Goal: Information Seeking & Learning: Learn about a topic

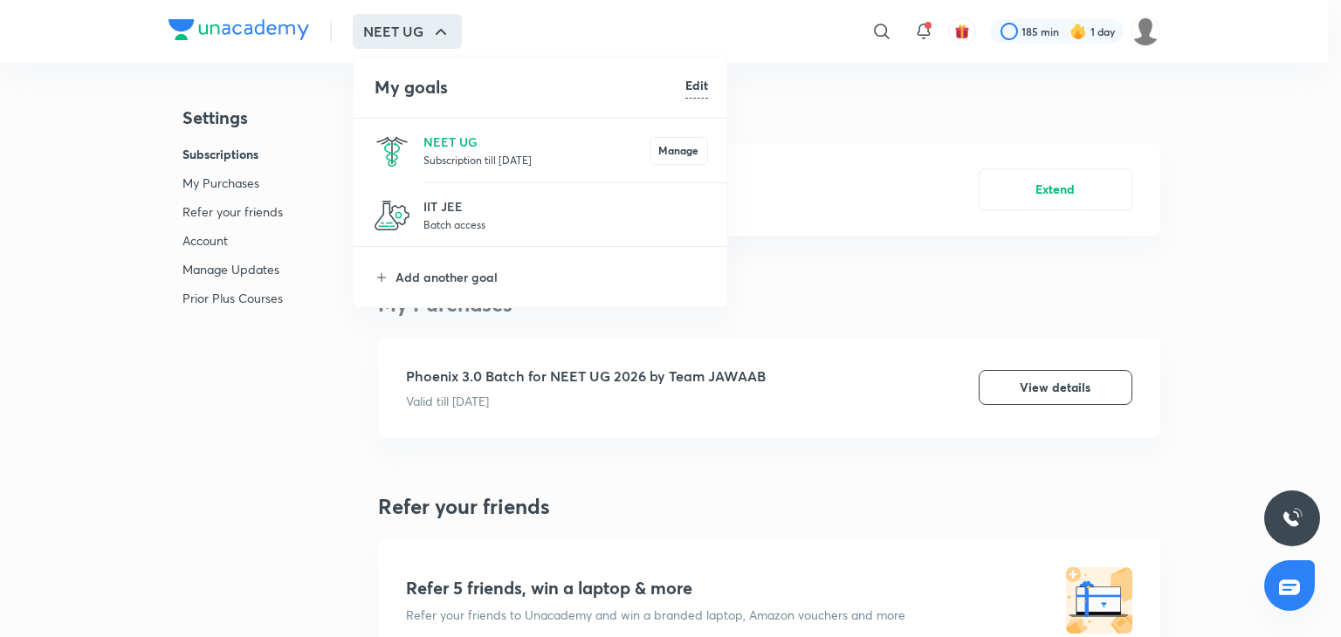
click at [503, 135] on p "NEET UG" at bounding box center [536, 142] width 226 height 18
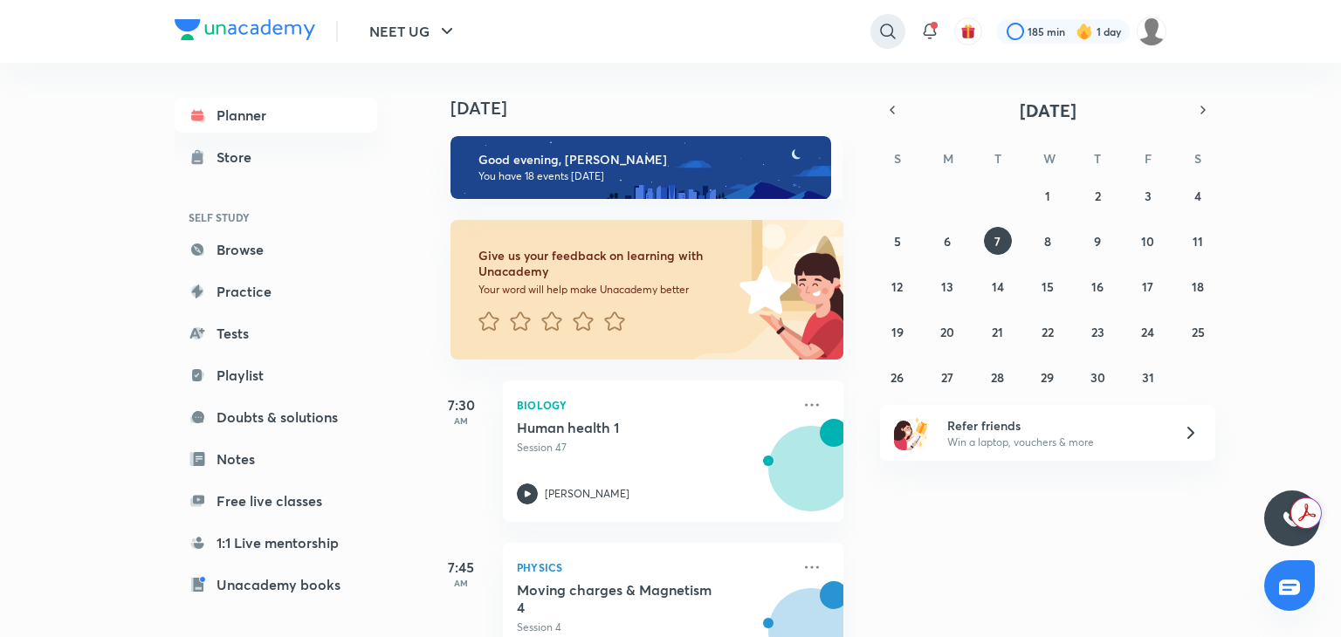
click at [894, 29] on icon at bounding box center [887, 31] width 21 height 21
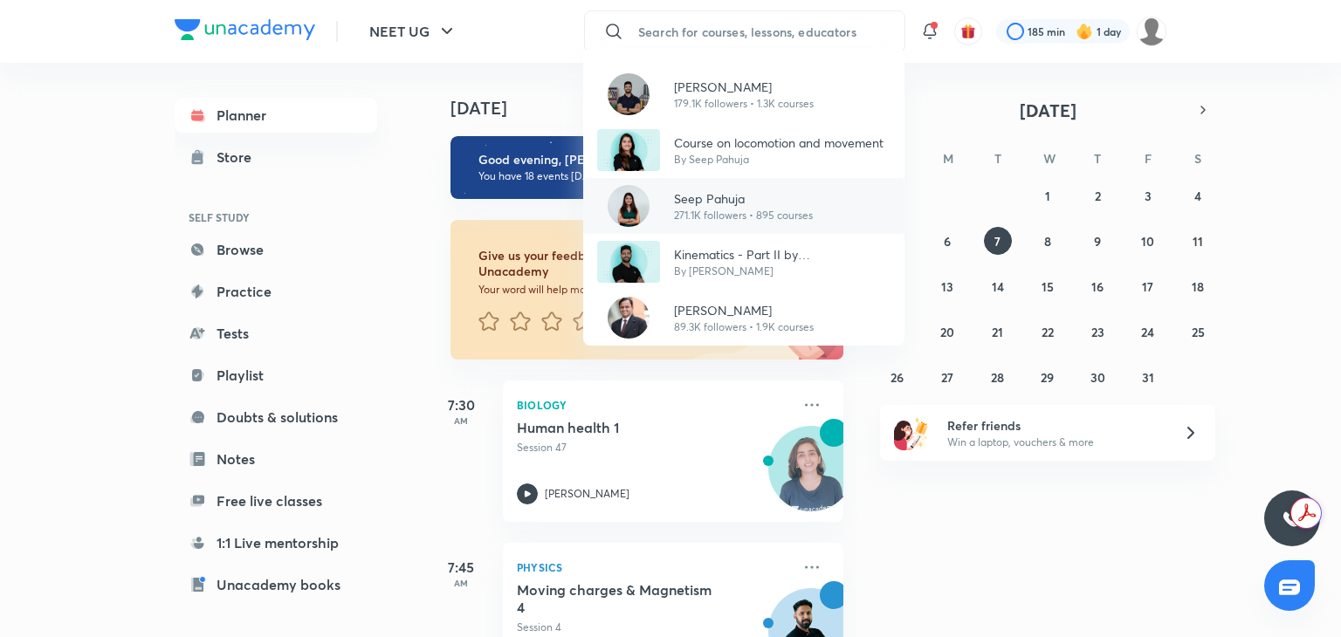
click at [709, 197] on p "Seep Pahuja" at bounding box center [743, 198] width 139 height 18
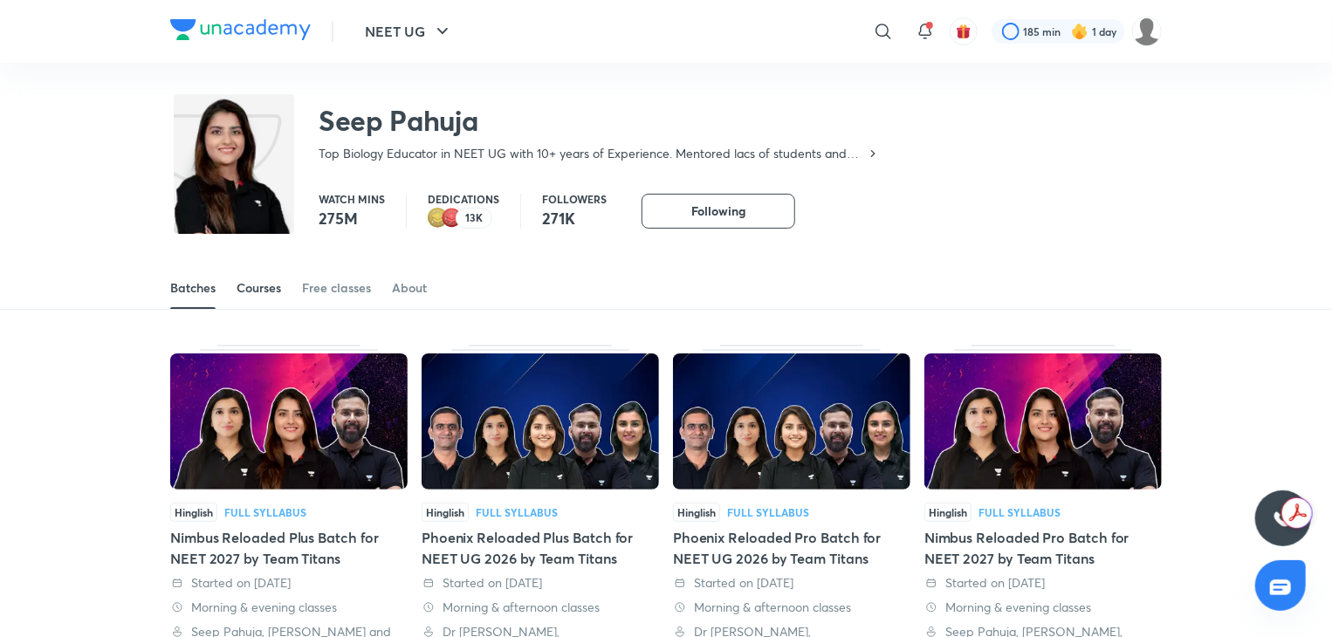
click at [263, 284] on div "Courses" at bounding box center [259, 287] width 45 height 17
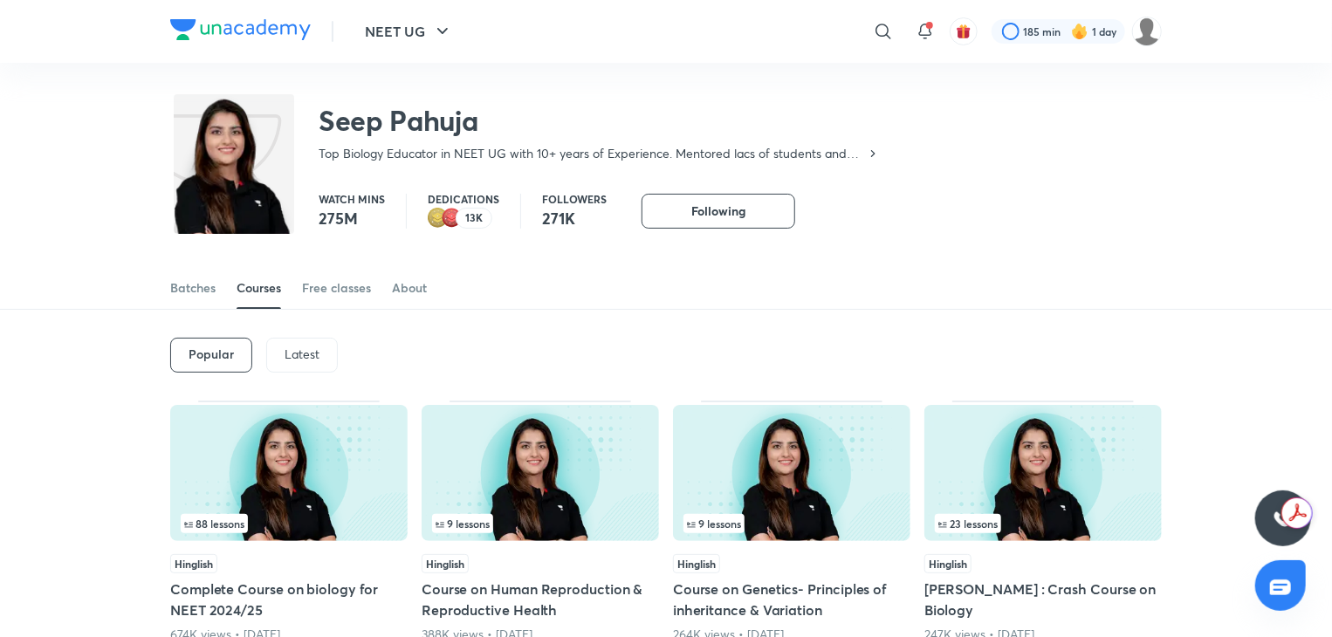
click at [297, 340] on div "Latest" at bounding box center [302, 355] width 72 height 35
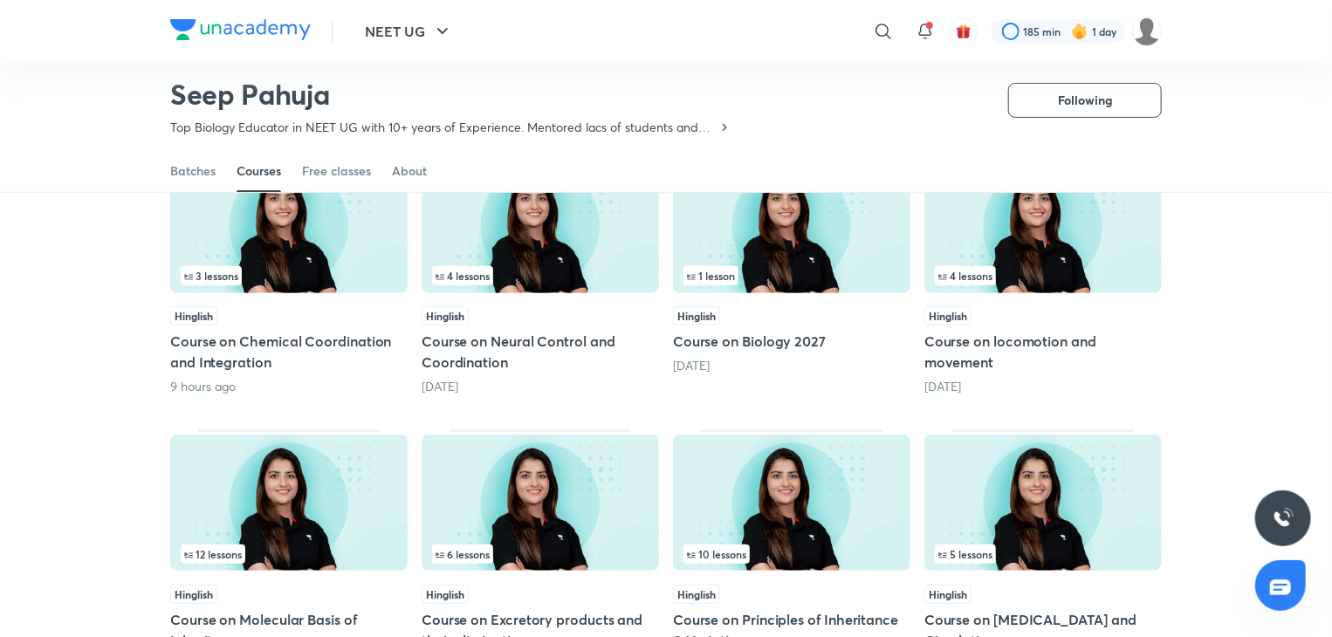
scroll to position [195, 0]
click at [529, 201] on img at bounding box center [540, 226] width 237 height 136
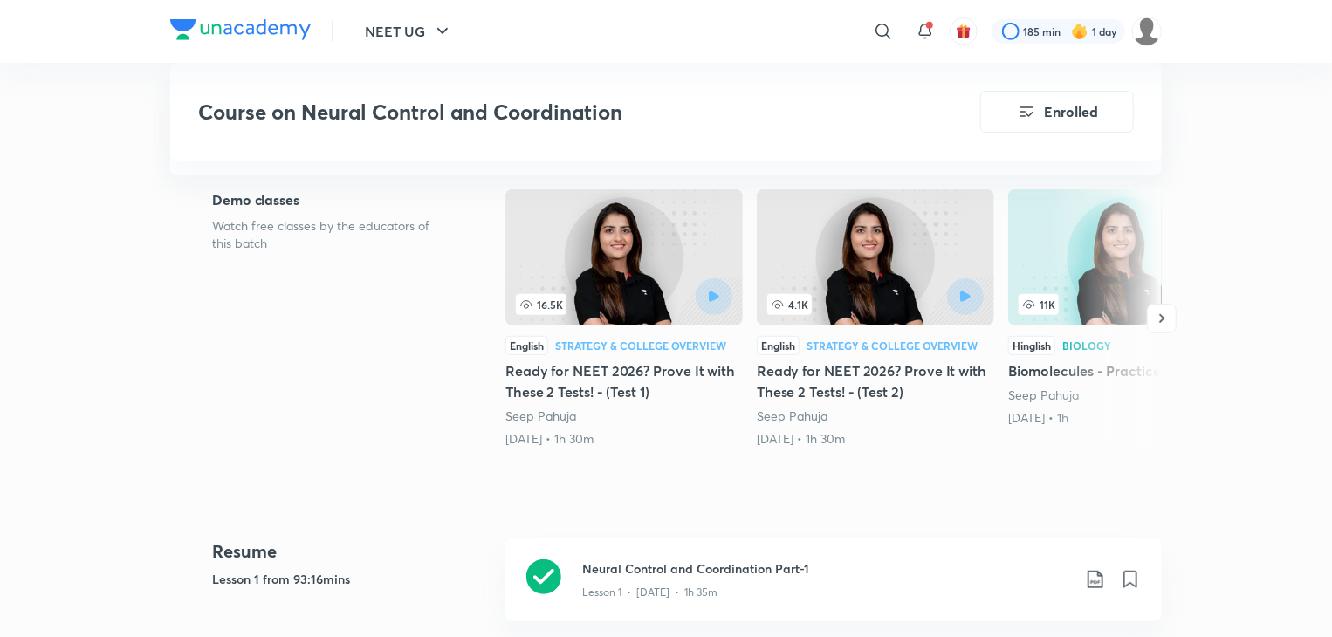
scroll to position [454, 0]
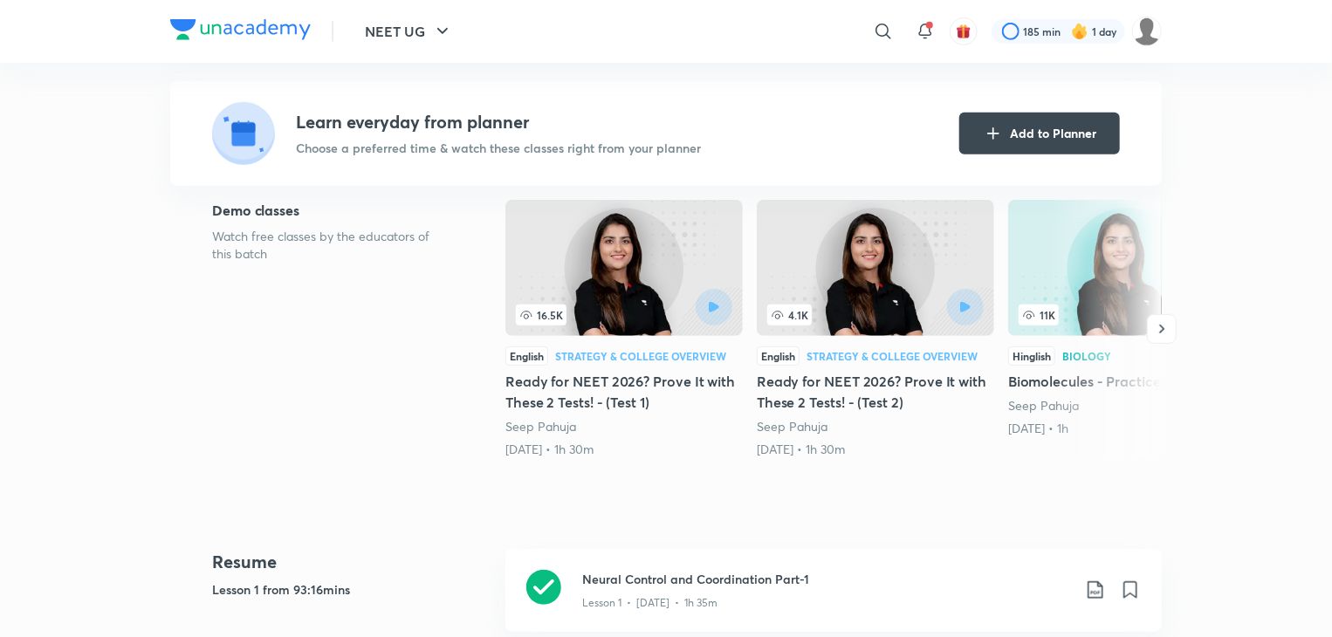
scroll to position [195, 0]
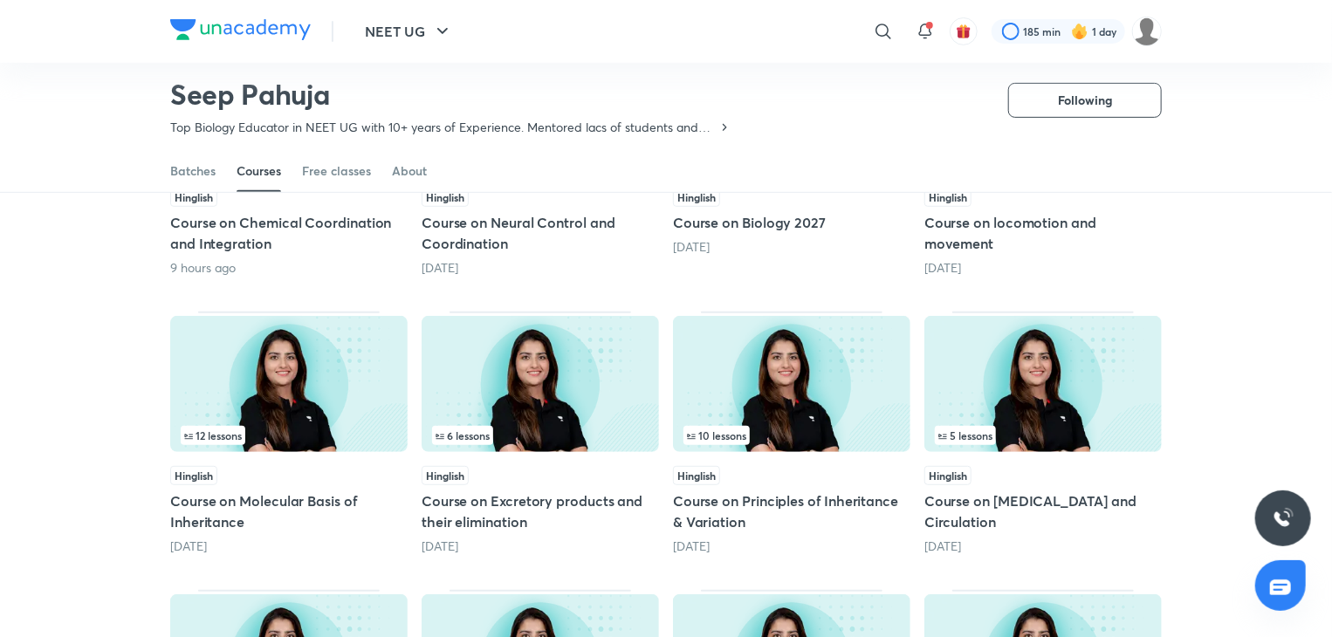
scroll to position [230, 0]
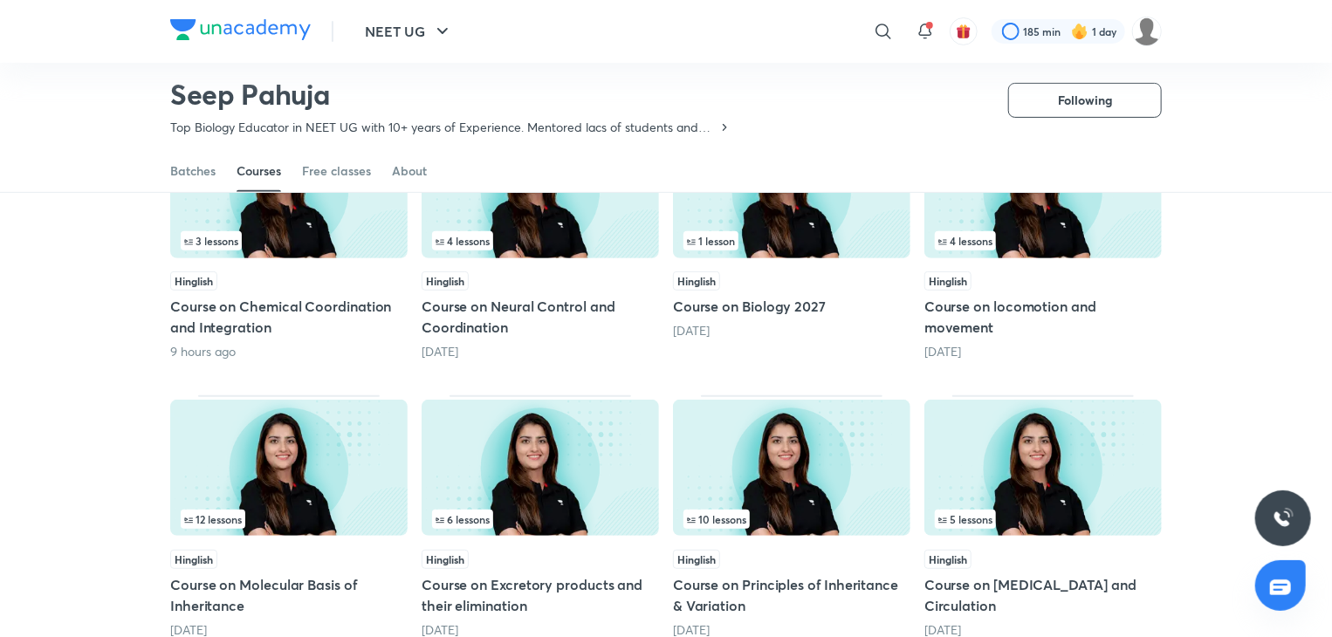
click at [300, 270] on div "3 lessons Hinglish Course on Chemical Coordination and Integration 9 hours ago" at bounding box center [288, 239] width 237 height 243
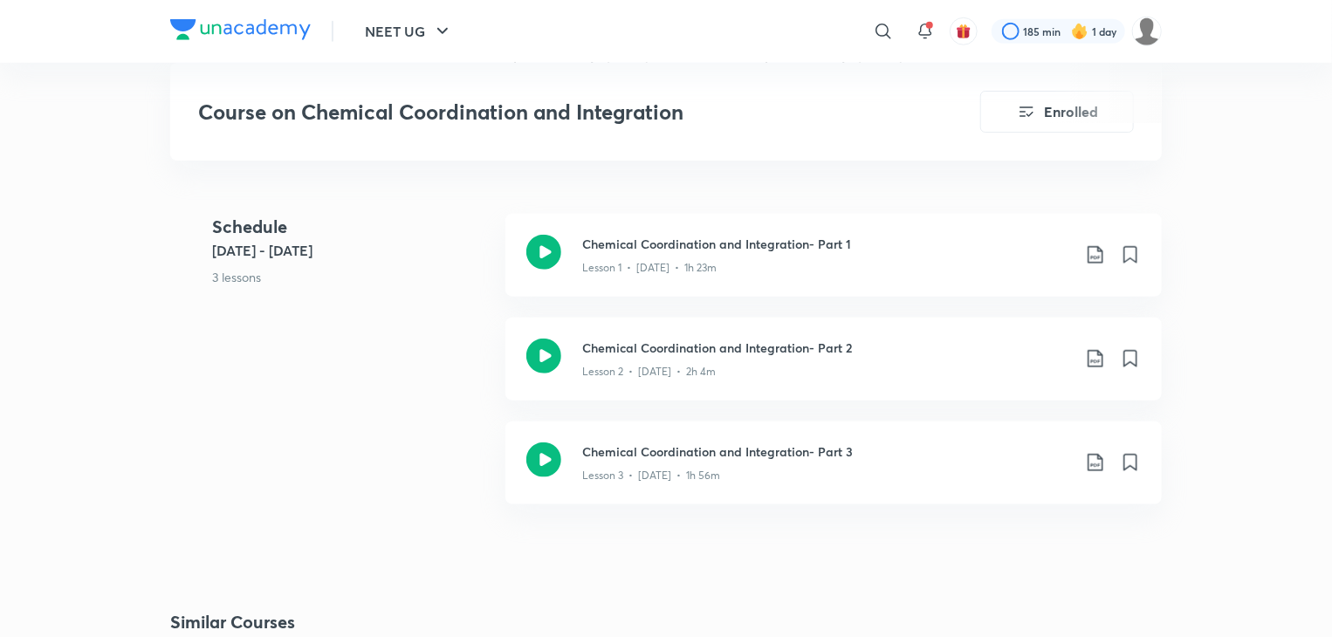
scroll to position [791, 0]
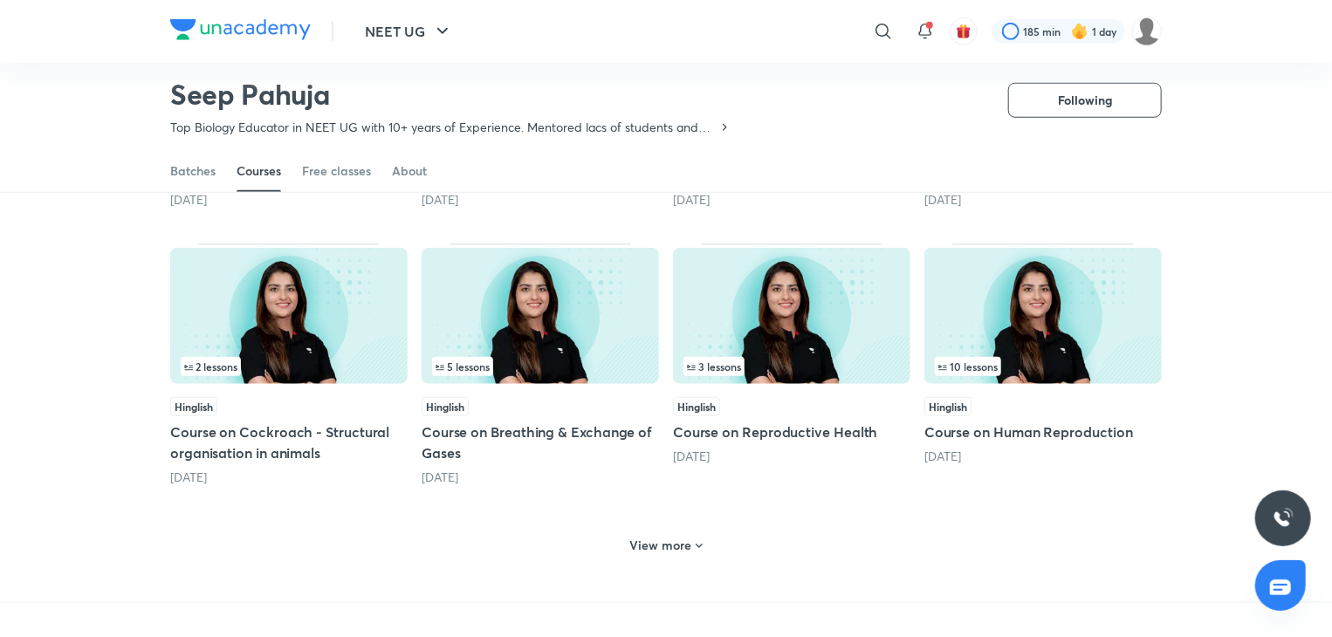
scroll to position [663, 0]
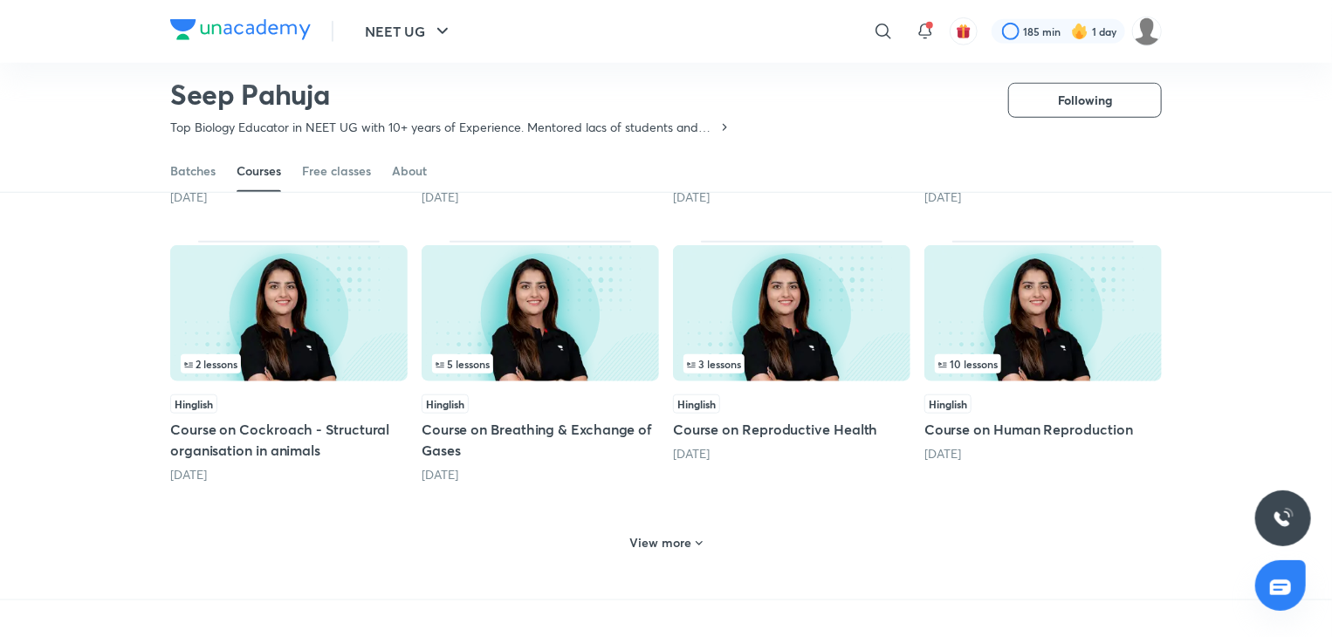
click at [573, 311] on img at bounding box center [540, 313] width 237 height 136
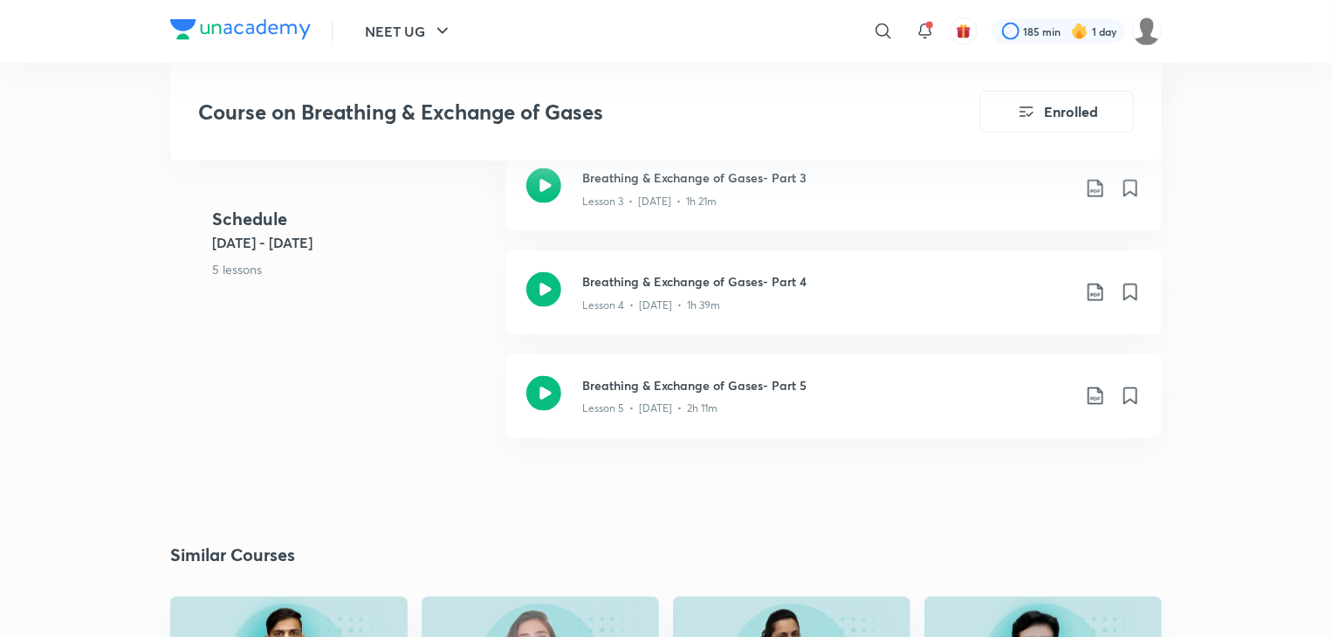
scroll to position [1260, 0]
click at [550, 287] on icon at bounding box center [543, 290] width 35 height 35
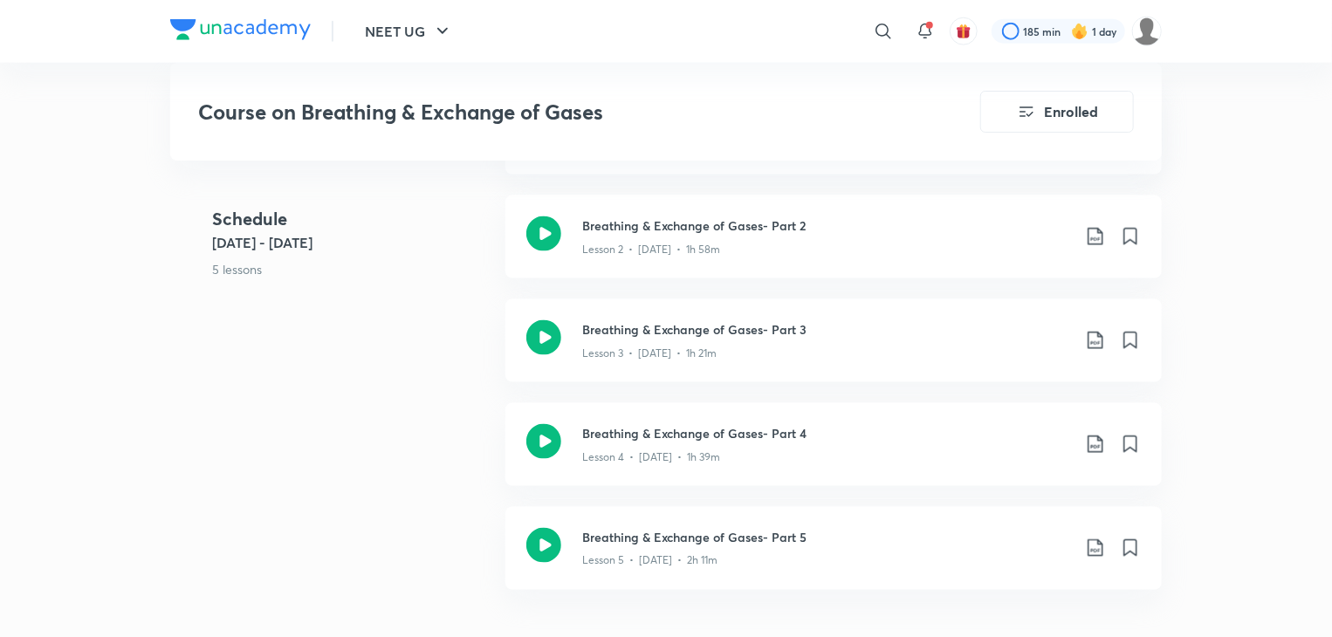
scroll to position [1110, 0]
click at [543, 452] on icon at bounding box center [543, 440] width 35 height 35
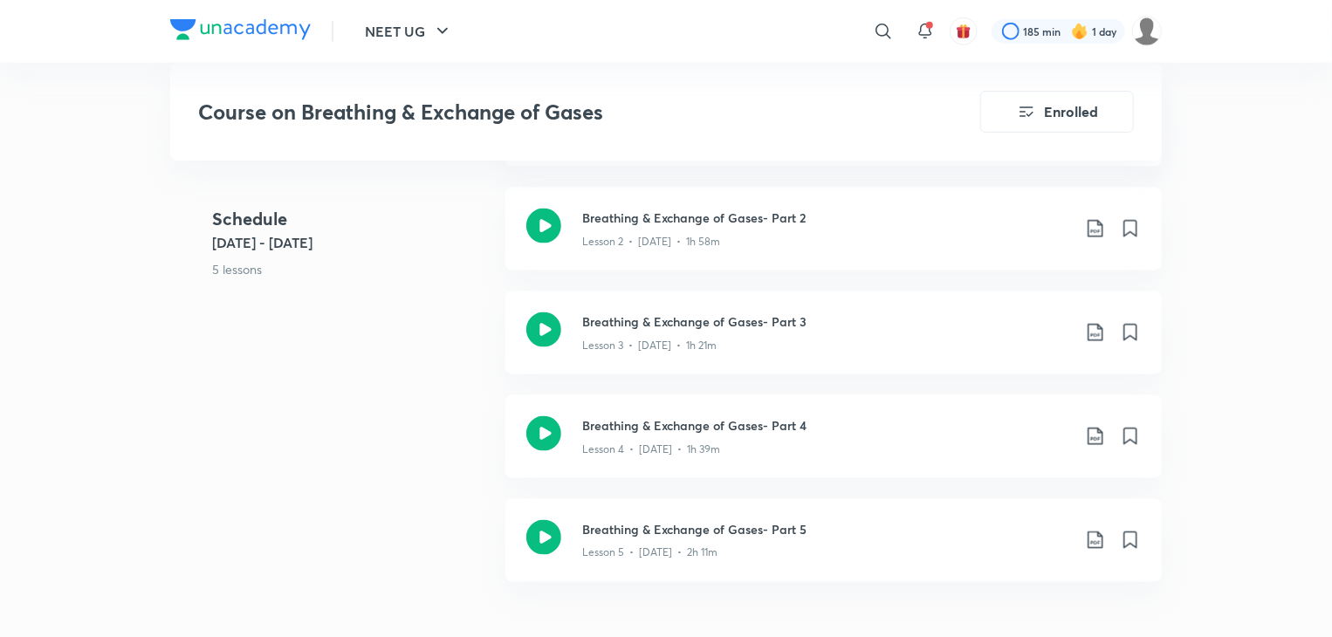
scroll to position [1118, 0]
click at [534, 532] on icon at bounding box center [543, 536] width 35 height 35
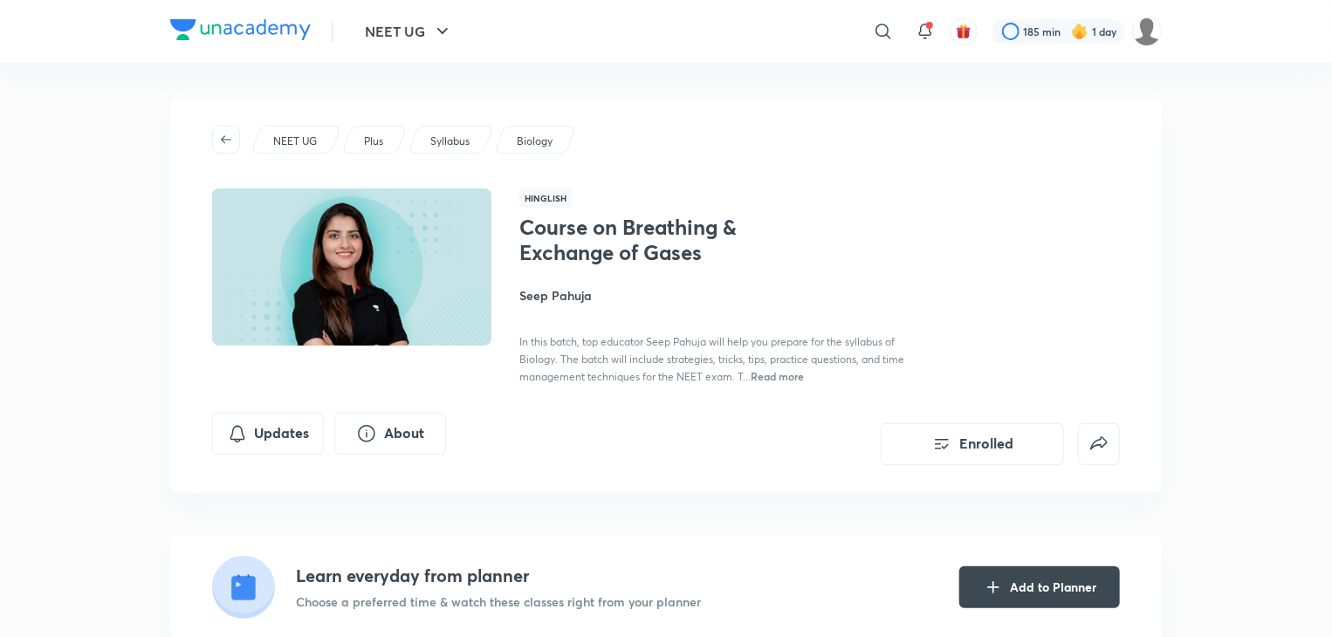
scroll to position [663, 0]
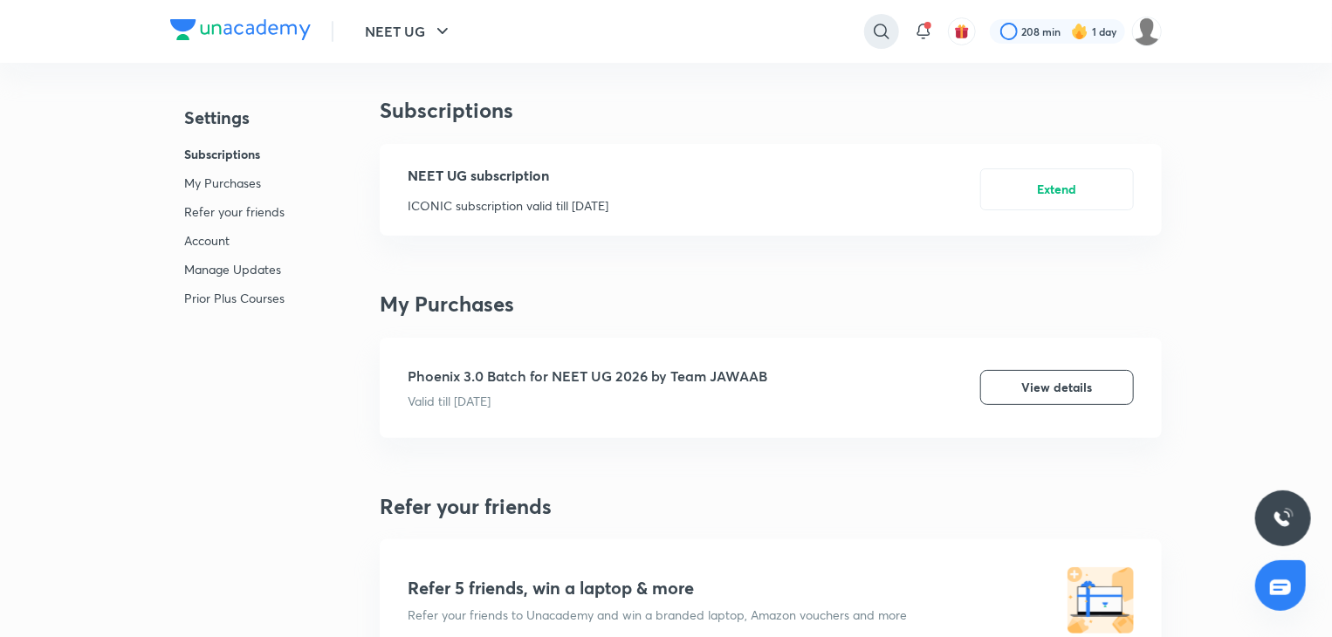
click at [887, 35] on icon at bounding box center [881, 31] width 21 height 21
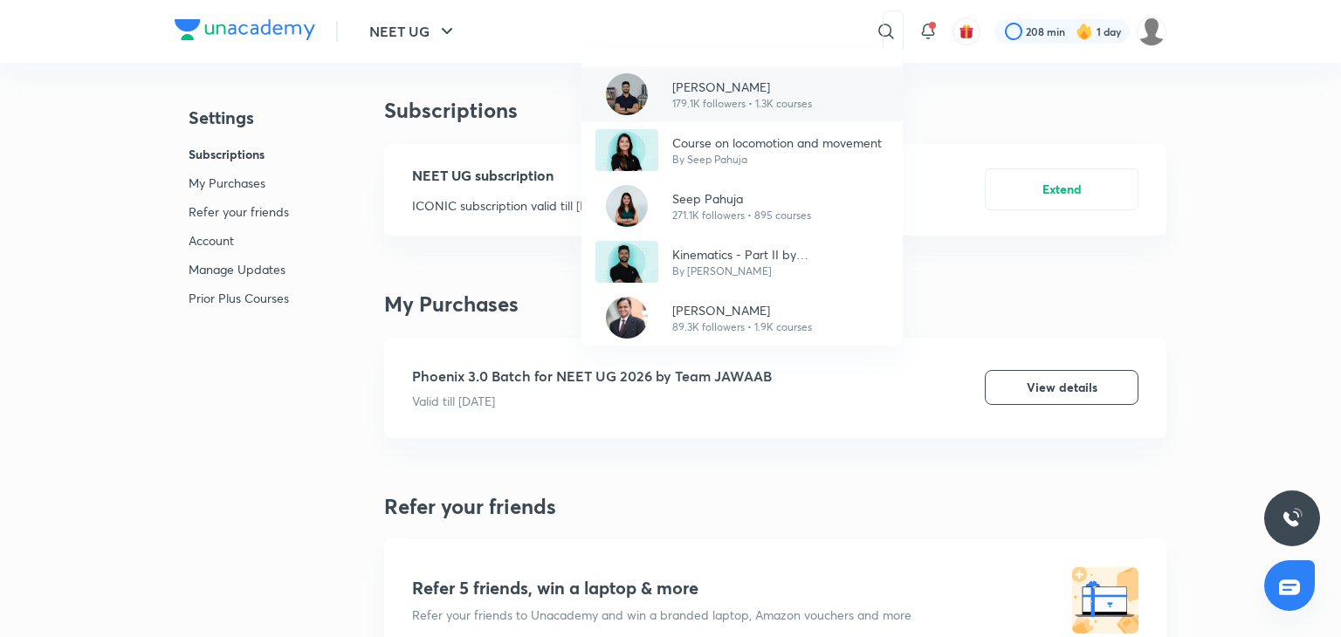
click at [725, 100] on p "179.1K followers • 1.3K courses" at bounding box center [742, 104] width 140 height 16
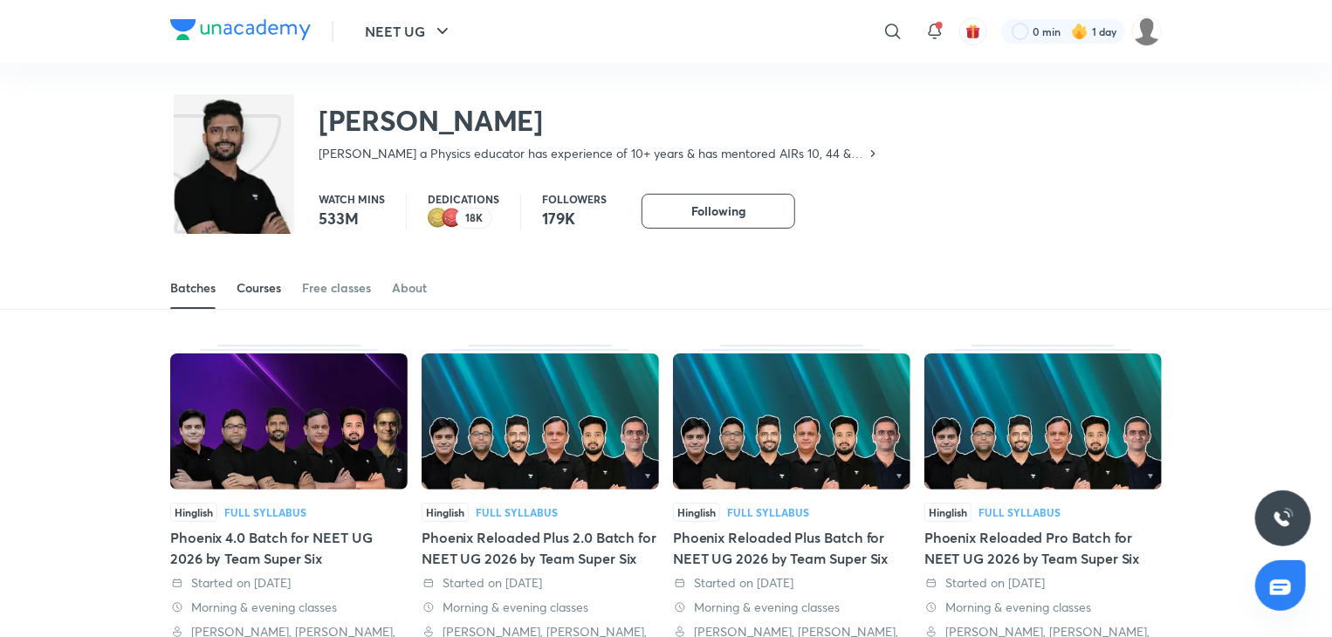
click at [264, 288] on div "Courses" at bounding box center [259, 287] width 45 height 17
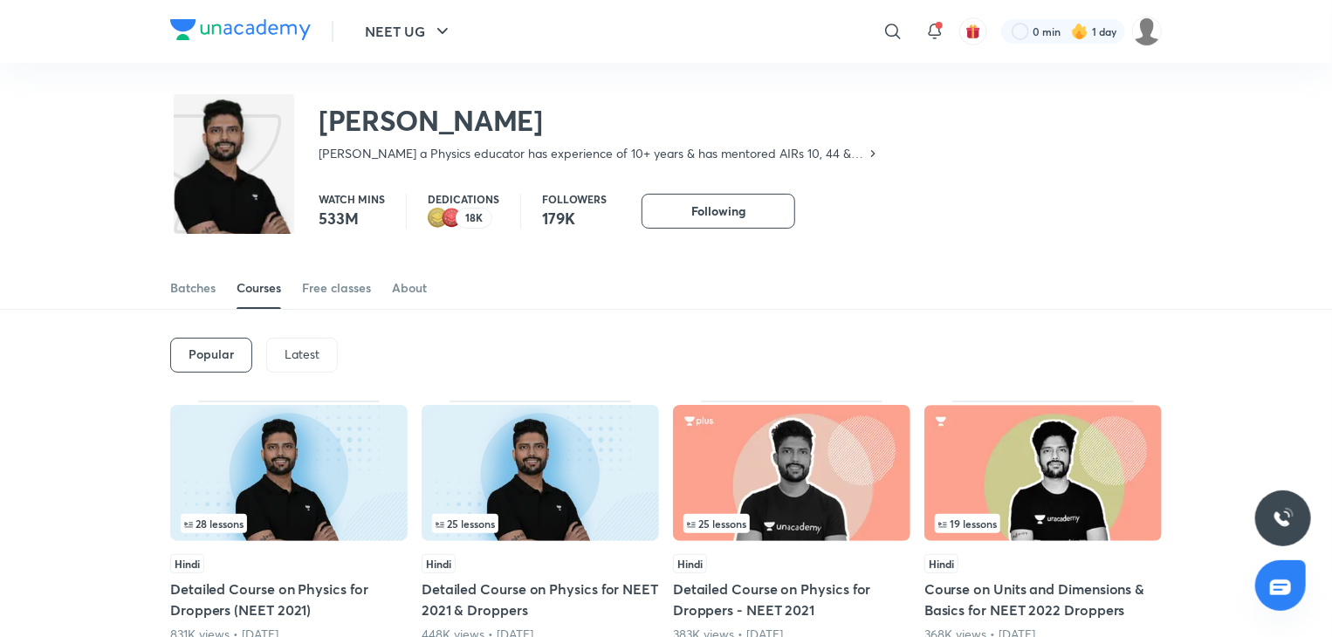
click at [301, 352] on p "Latest" at bounding box center [302, 354] width 35 height 14
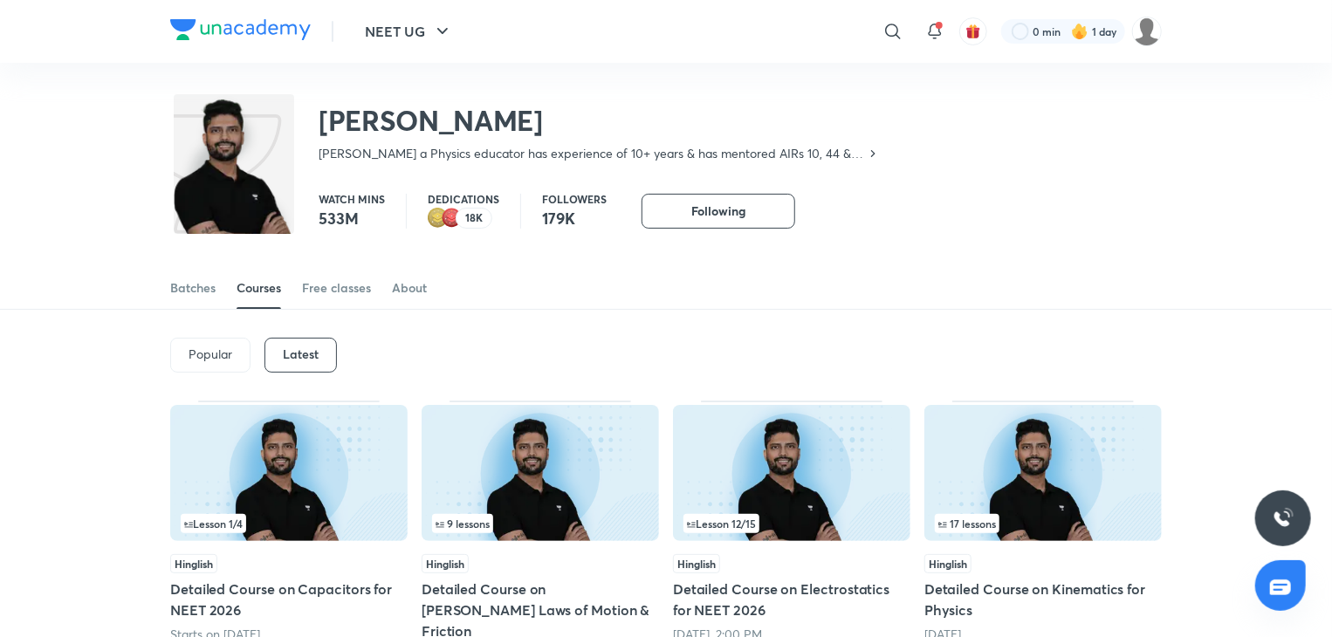
scroll to position [156, 0]
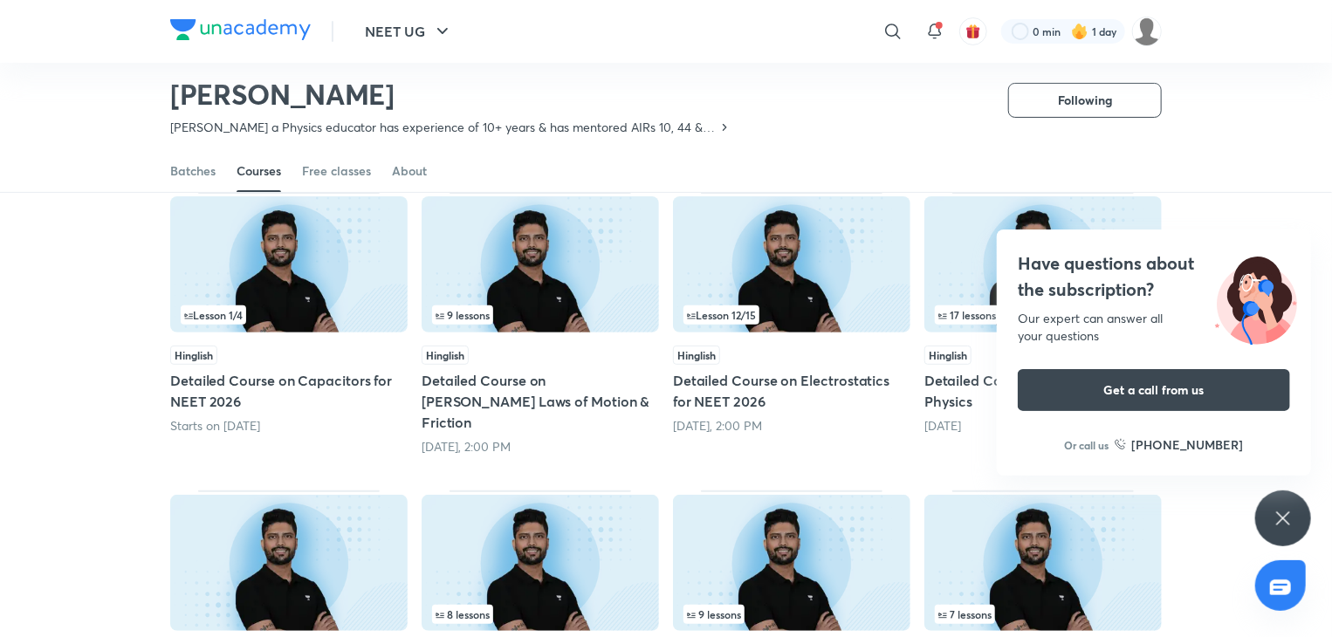
click at [1290, 514] on icon at bounding box center [1283, 518] width 21 height 21
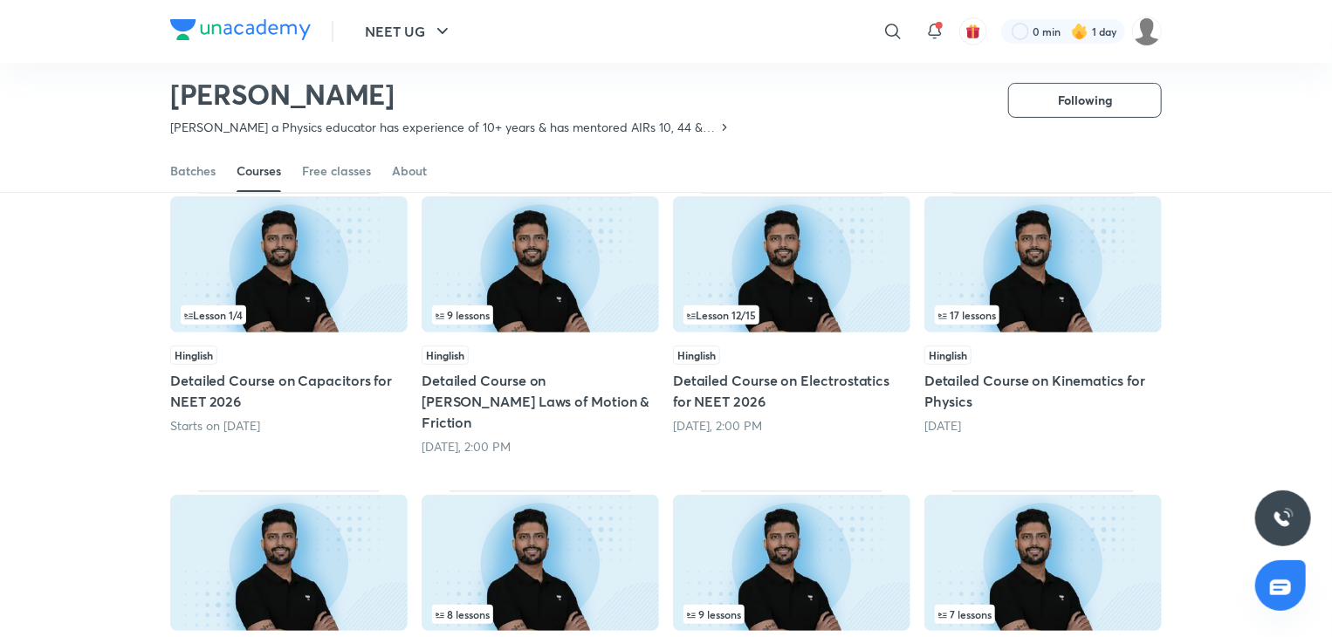
click at [1033, 271] on img at bounding box center [1042, 264] width 237 height 136
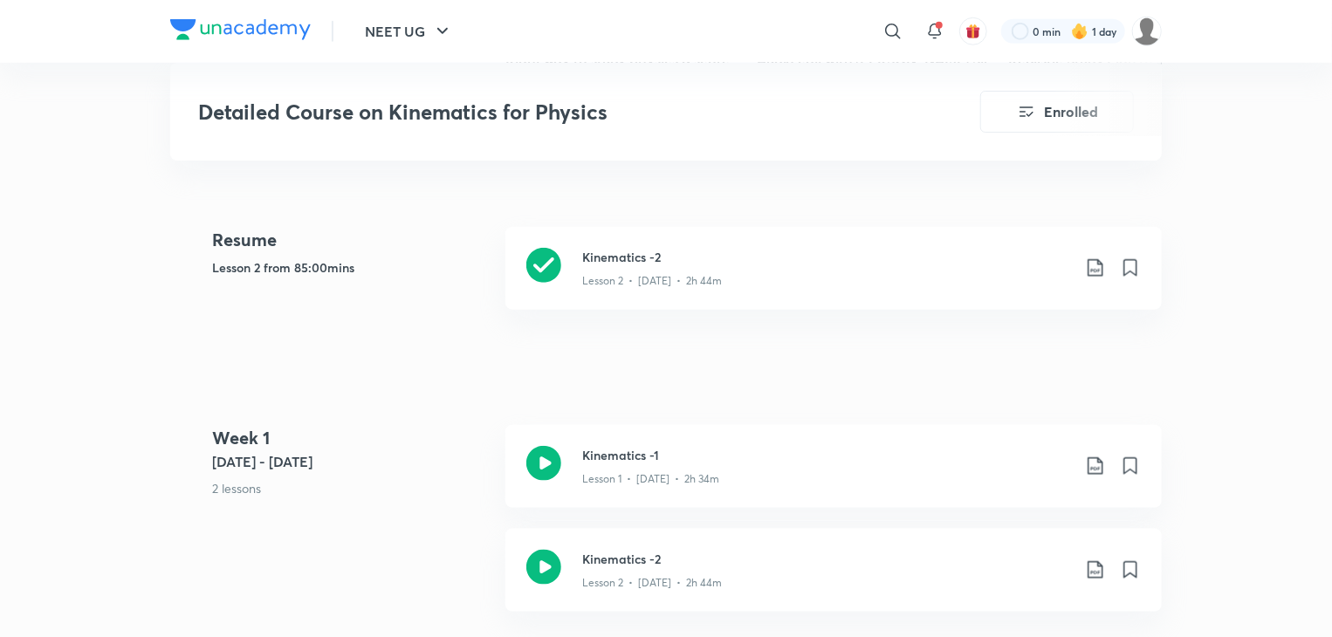
scroll to position [794, 0]
click at [526, 423] on div "Kinematics -1 Lesson 1 • Aug 20 • 2h 34m" at bounding box center [833, 464] width 656 height 83
